Goal: Task Accomplishment & Management: Use online tool/utility

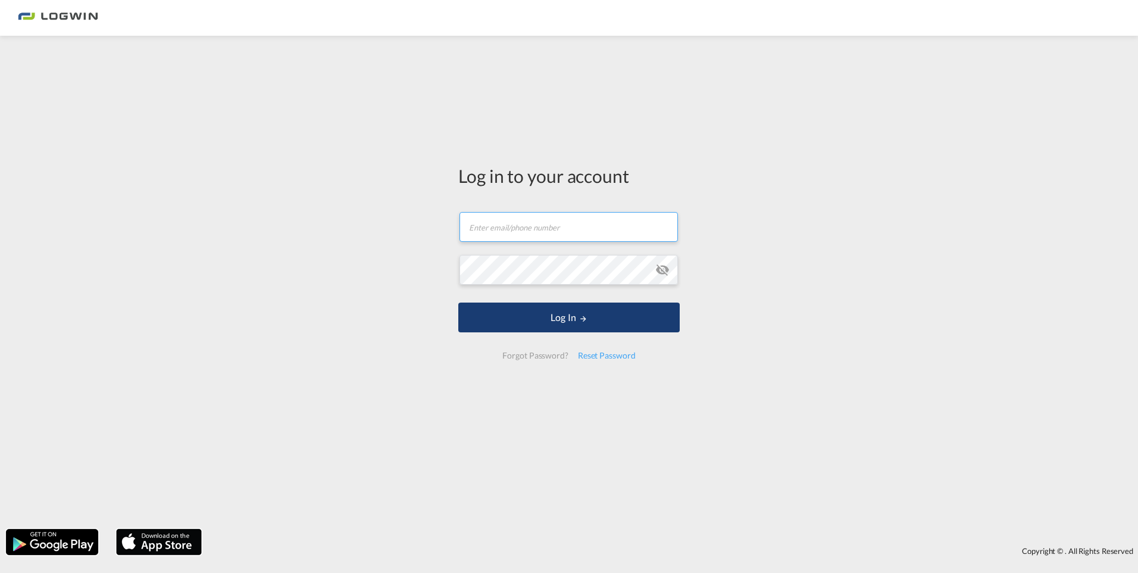
type input "[PERSON_NAME][EMAIL_ADDRESS][PERSON_NAME][DOMAIN_NAME]"
click at [555, 320] on button "Log In" at bounding box center [568, 317] width 221 height 30
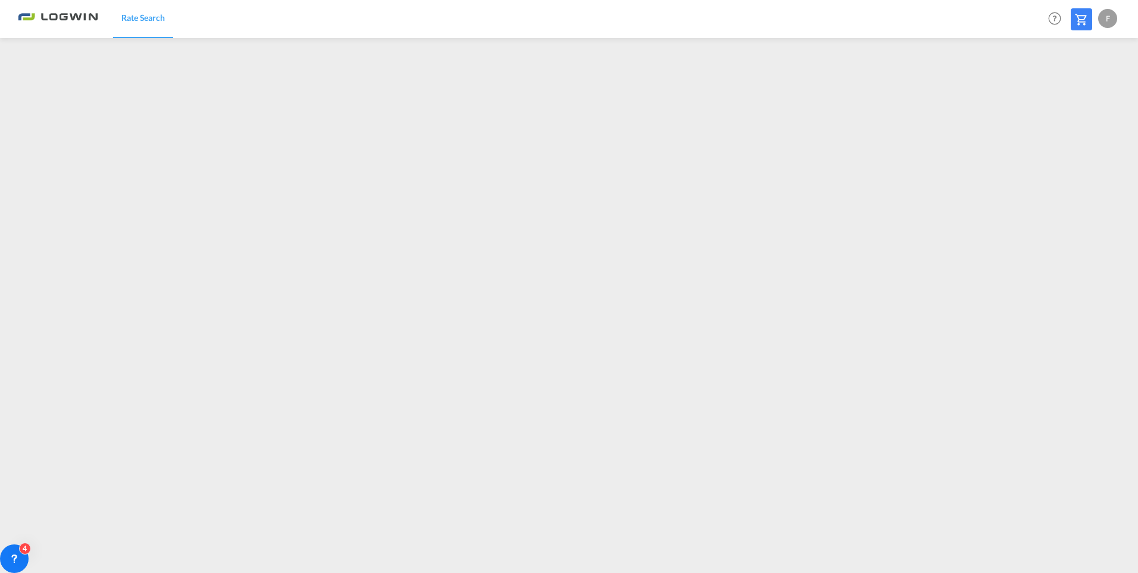
click at [1111, 14] on div "F" at bounding box center [1107, 18] width 19 height 19
click at [1079, 95] on button "Logout" at bounding box center [1094, 91] width 77 height 24
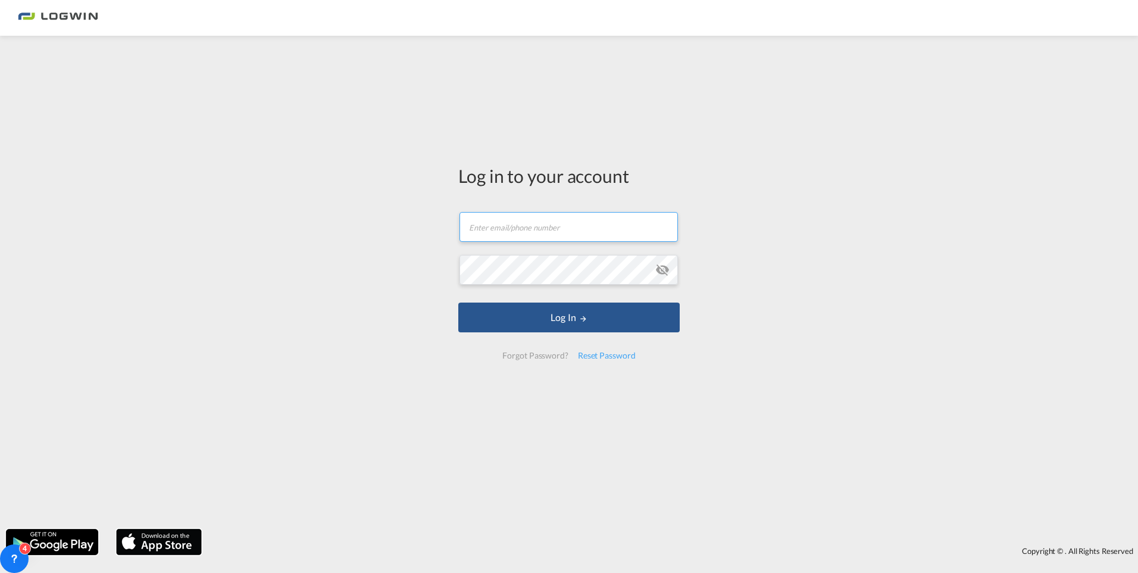
type input "[PERSON_NAME][EMAIL_ADDRESS][PERSON_NAME][DOMAIN_NAME]"
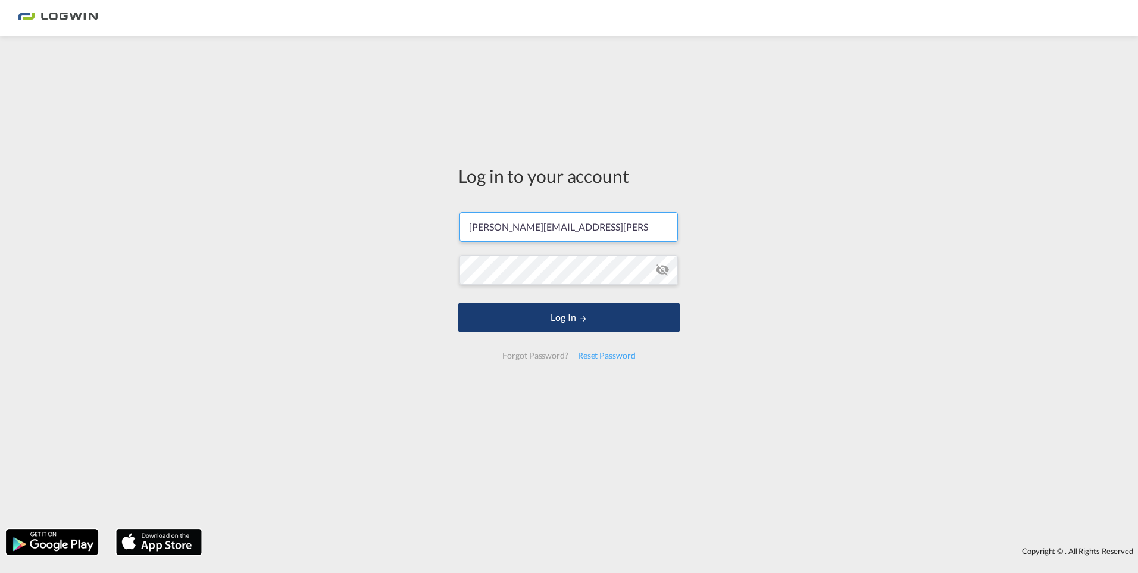
click at [566, 314] on button "Log In" at bounding box center [568, 317] width 221 height 30
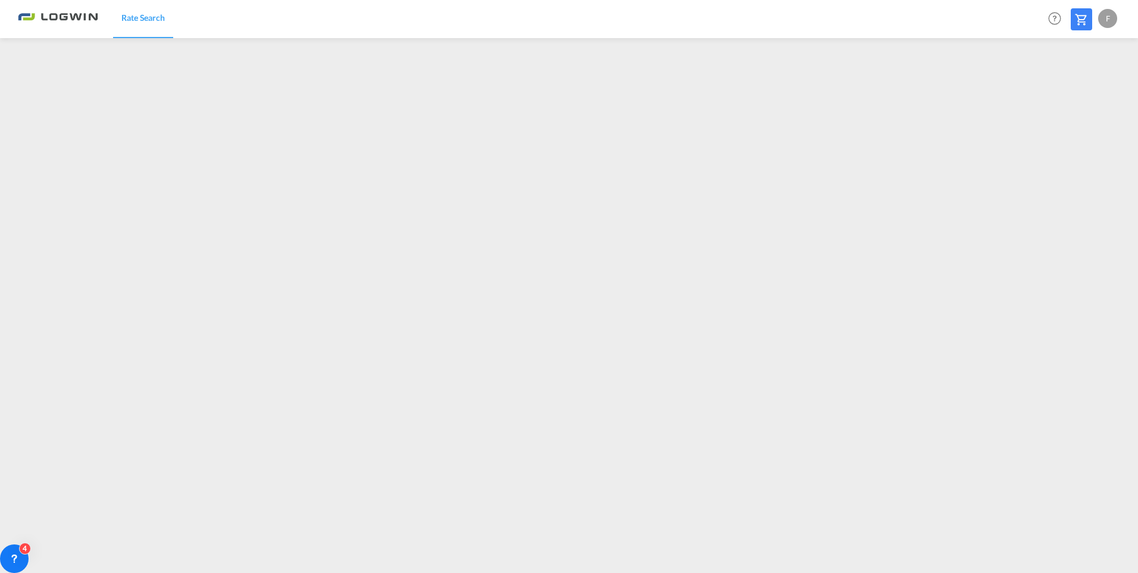
click at [1106, 18] on div "F" at bounding box center [1107, 18] width 19 height 19
click at [1082, 93] on button "Logout" at bounding box center [1094, 91] width 77 height 24
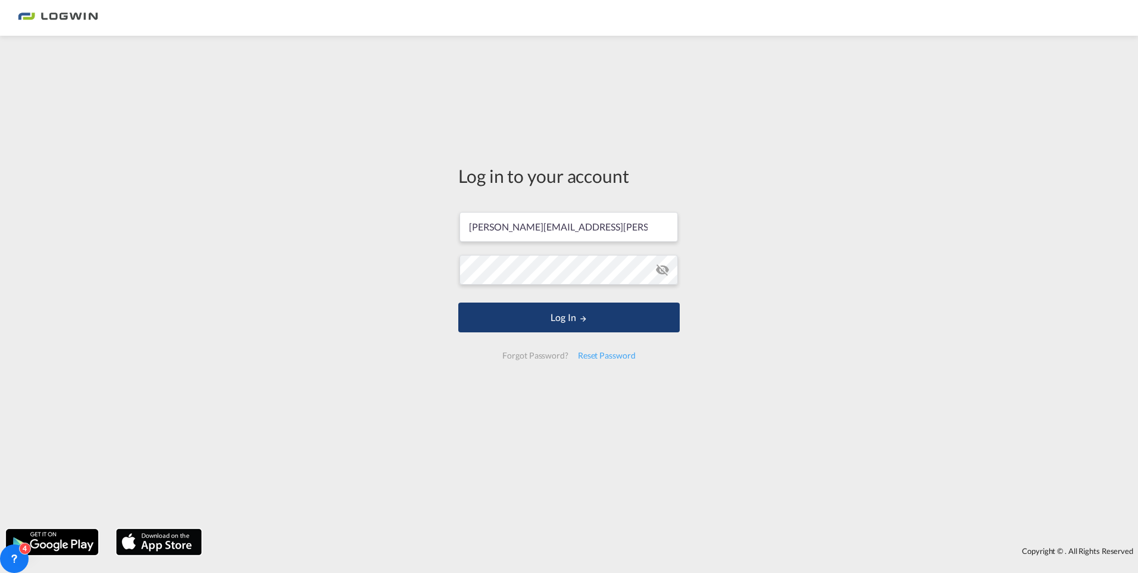
click at [578, 313] on button "Log In" at bounding box center [568, 317] width 221 height 30
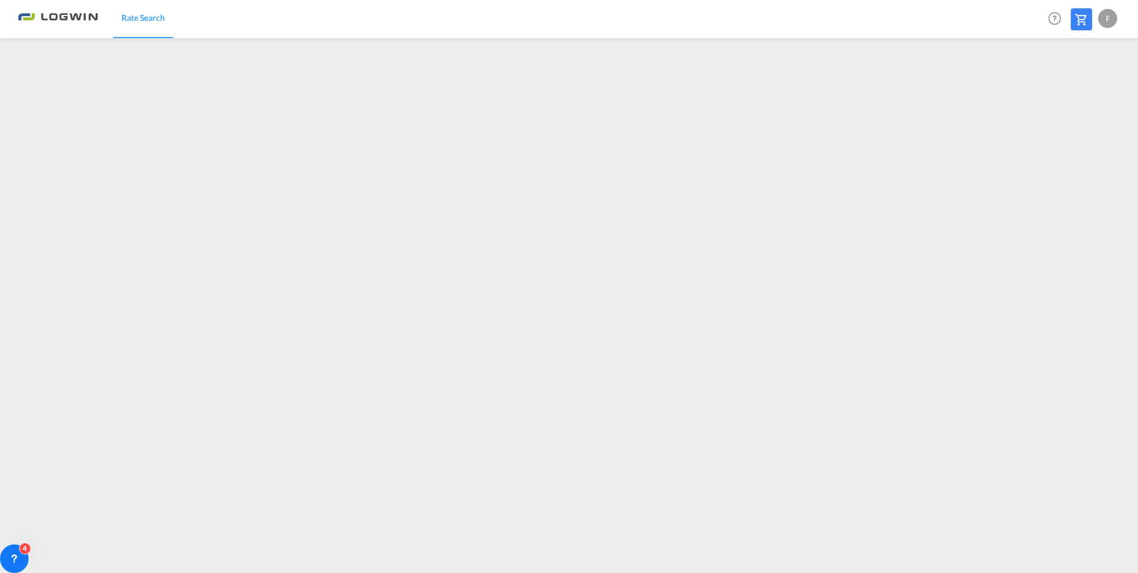
click at [1105, 14] on div "F" at bounding box center [1107, 18] width 19 height 19
click at [1082, 90] on button "Logout" at bounding box center [1094, 91] width 77 height 24
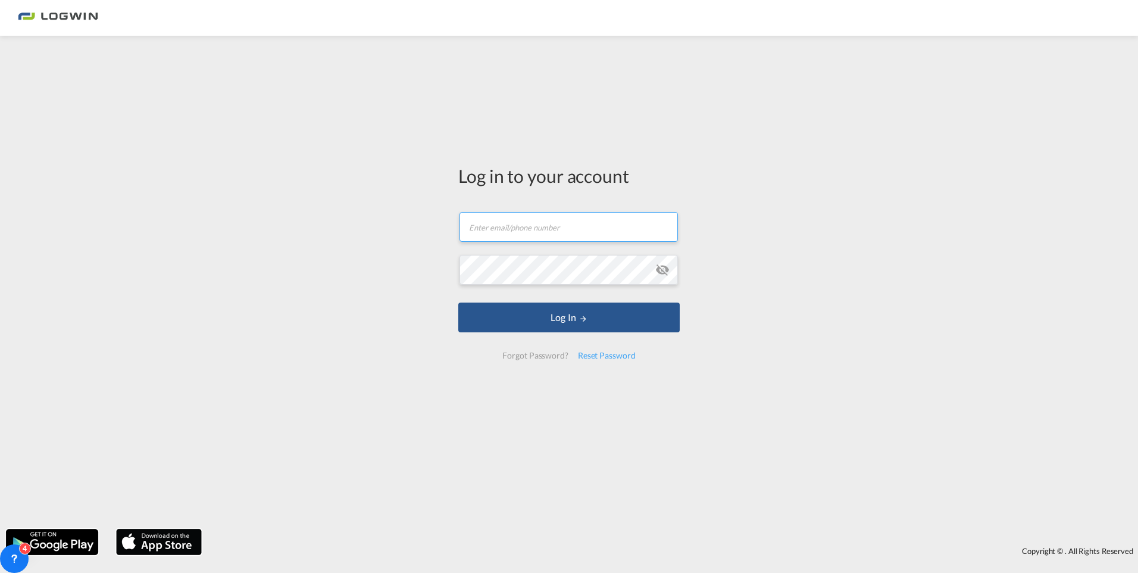
type input "[PERSON_NAME][EMAIL_ADDRESS][PERSON_NAME][DOMAIN_NAME]"
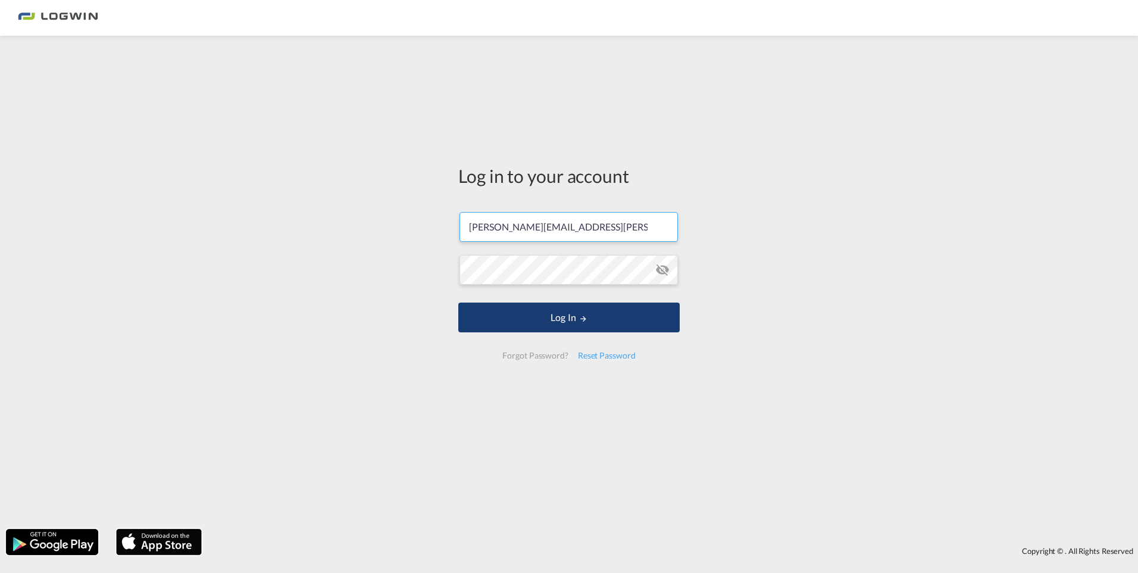
click at [548, 317] on button "Log In" at bounding box center [568, 317] width 221 height 30
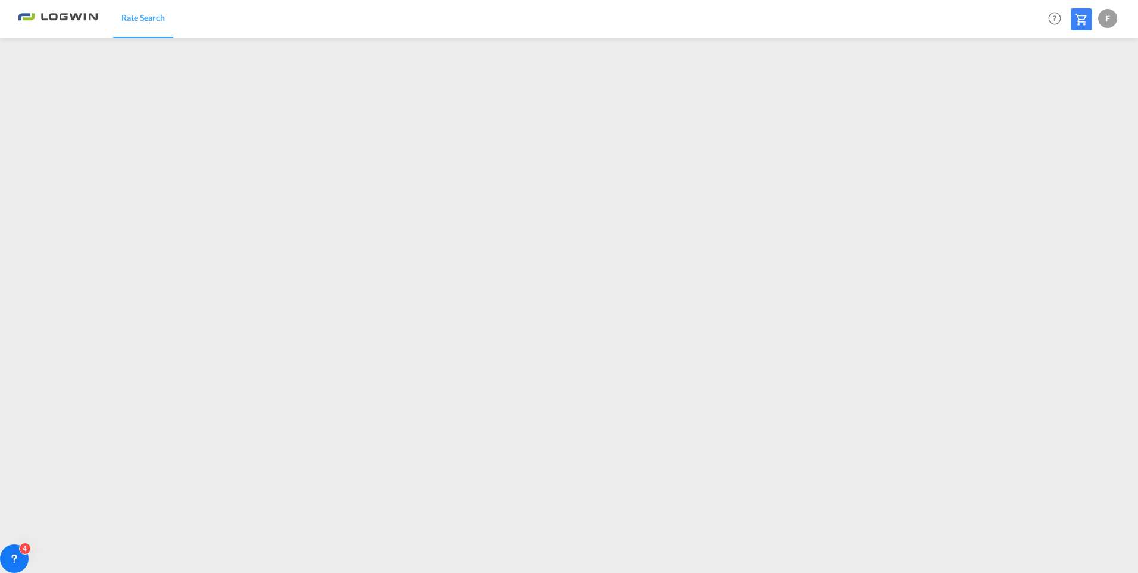
click at [1105, 18] on div "F" at bounding box center [1107, 18] width 19 height 19
click at [1080, 93] on button "Logout" at bounding box center [1094, 91] width 77 height 24
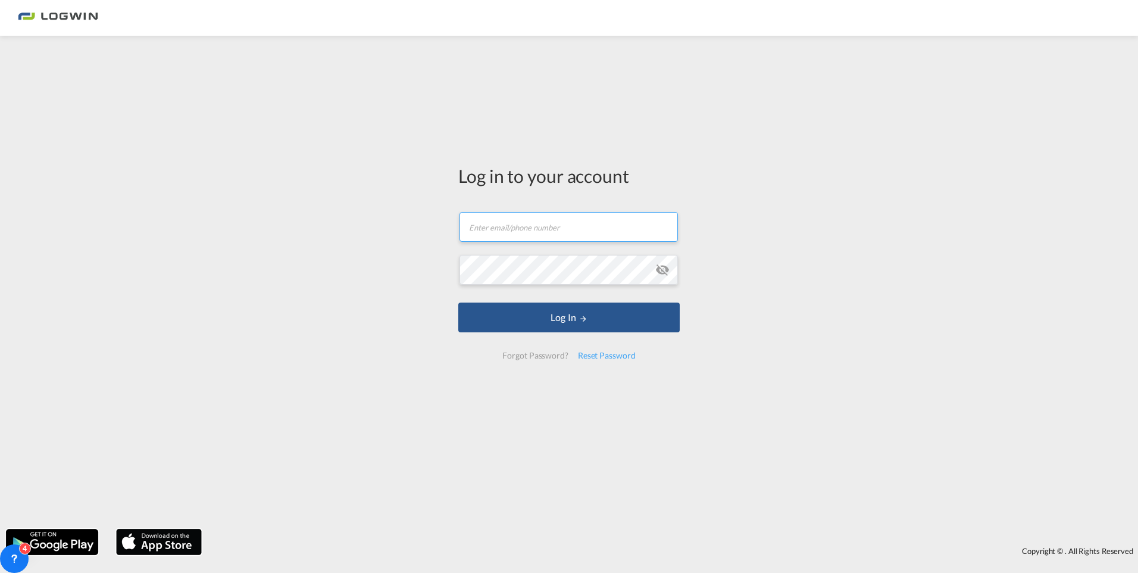
type input "[PERSON_NAME][EMAIL_ADDRESS][PERSON_NAME][DOMAIN_NAME]"
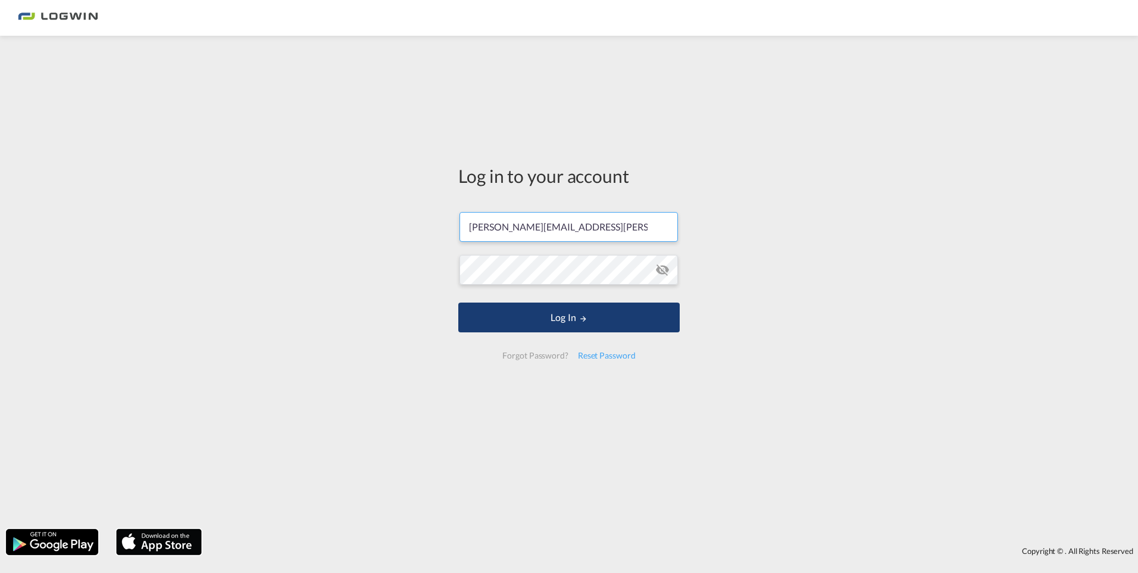
click at [641, 317] on button "Log In" at bounding box center [568, 317] width 221 height 30
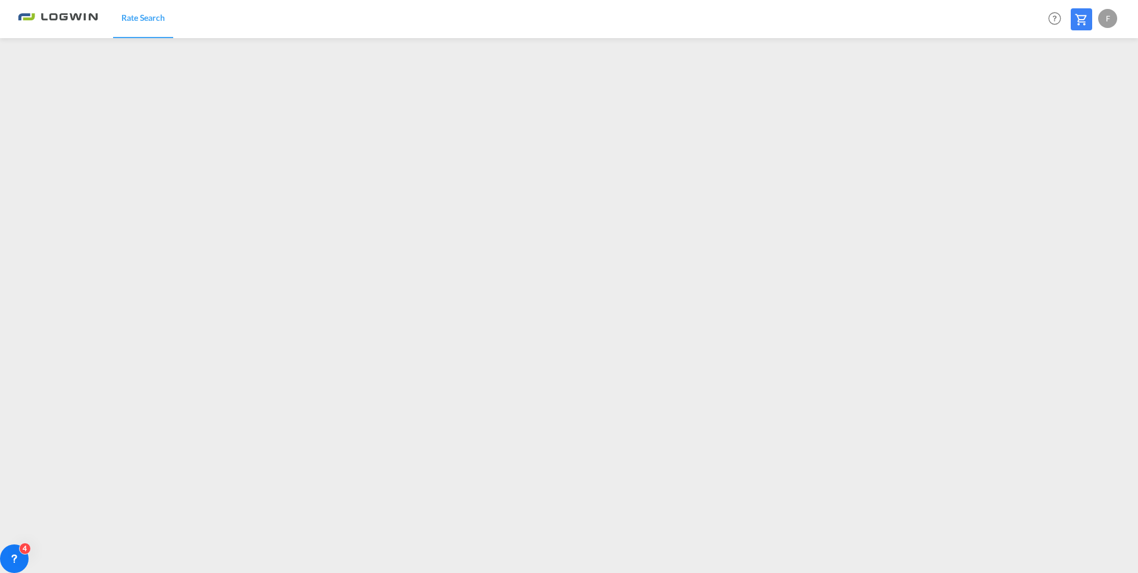
click at [1110, 13] on div "F" at bounding box center [1107, 18] width 19 height 19
click at [1083, 89] on button "Logout" at bounding box center [1094, 91] width 77 height 24
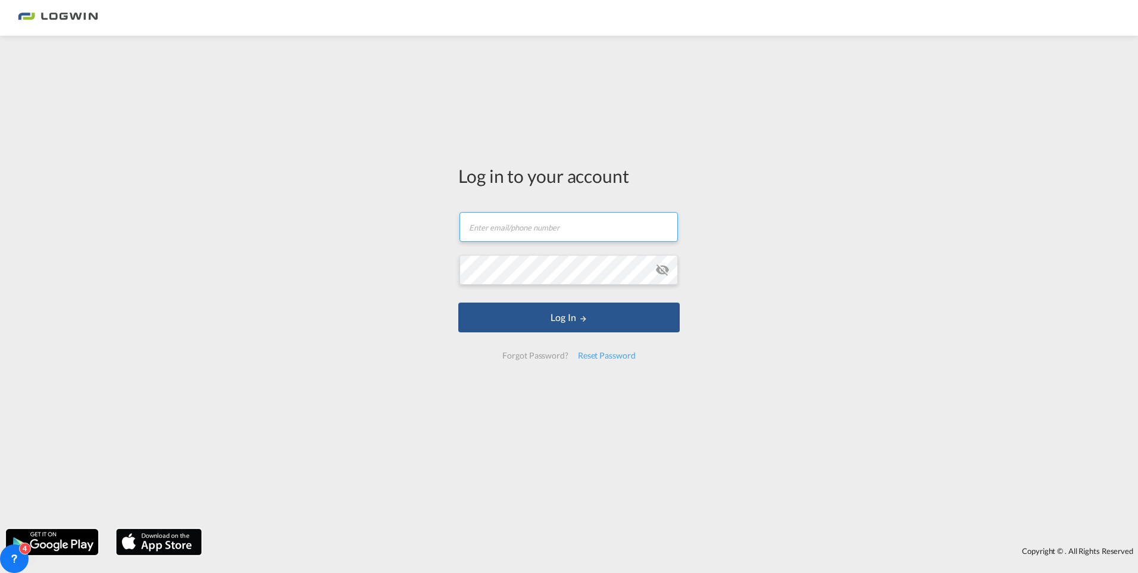
type input "[PERSON_NAME][EMAIL_ADDRESS][PERSON_NAME][DOMAIN_NAME]"
